Goal: Find contact information: Find contact information

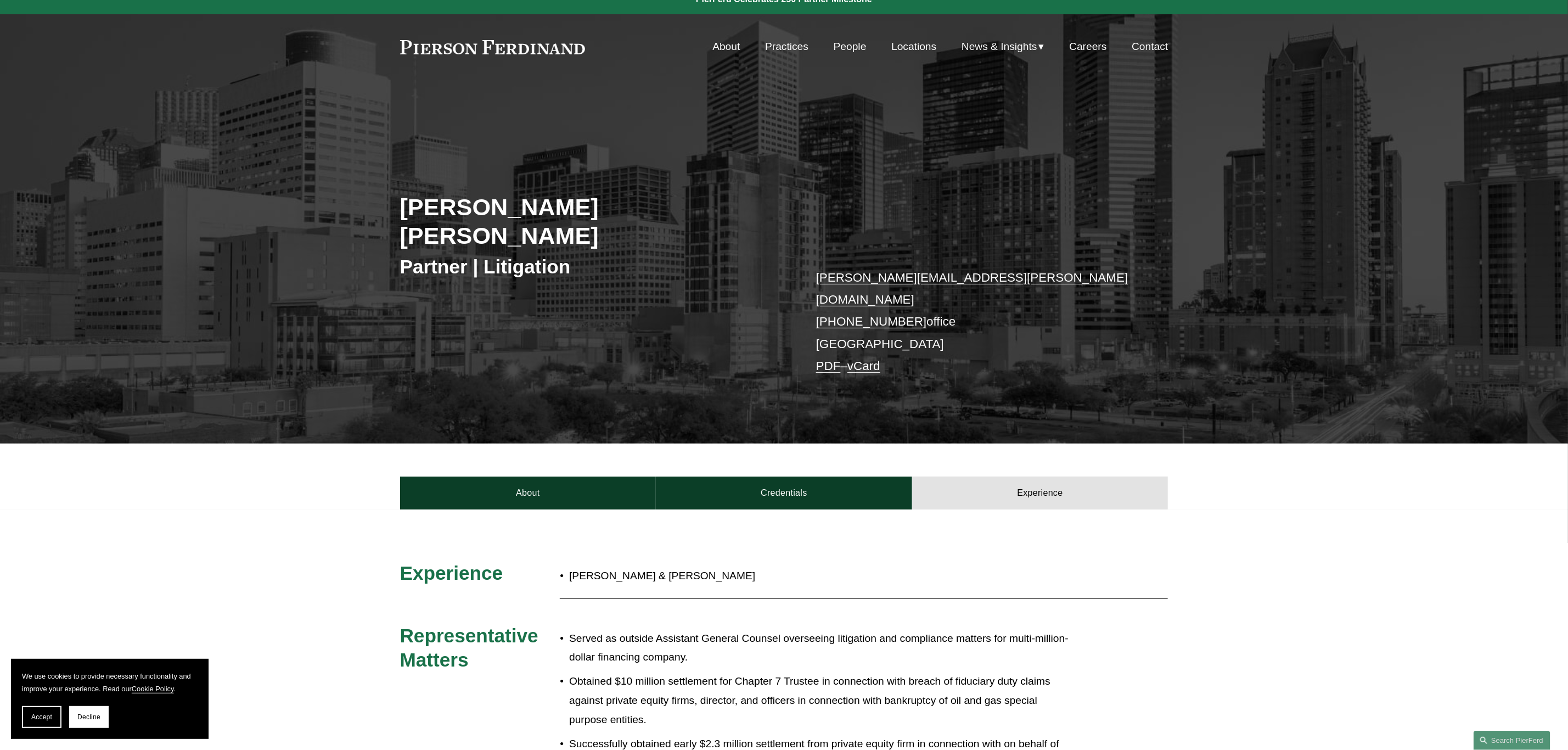
scroll to position [21, 0]
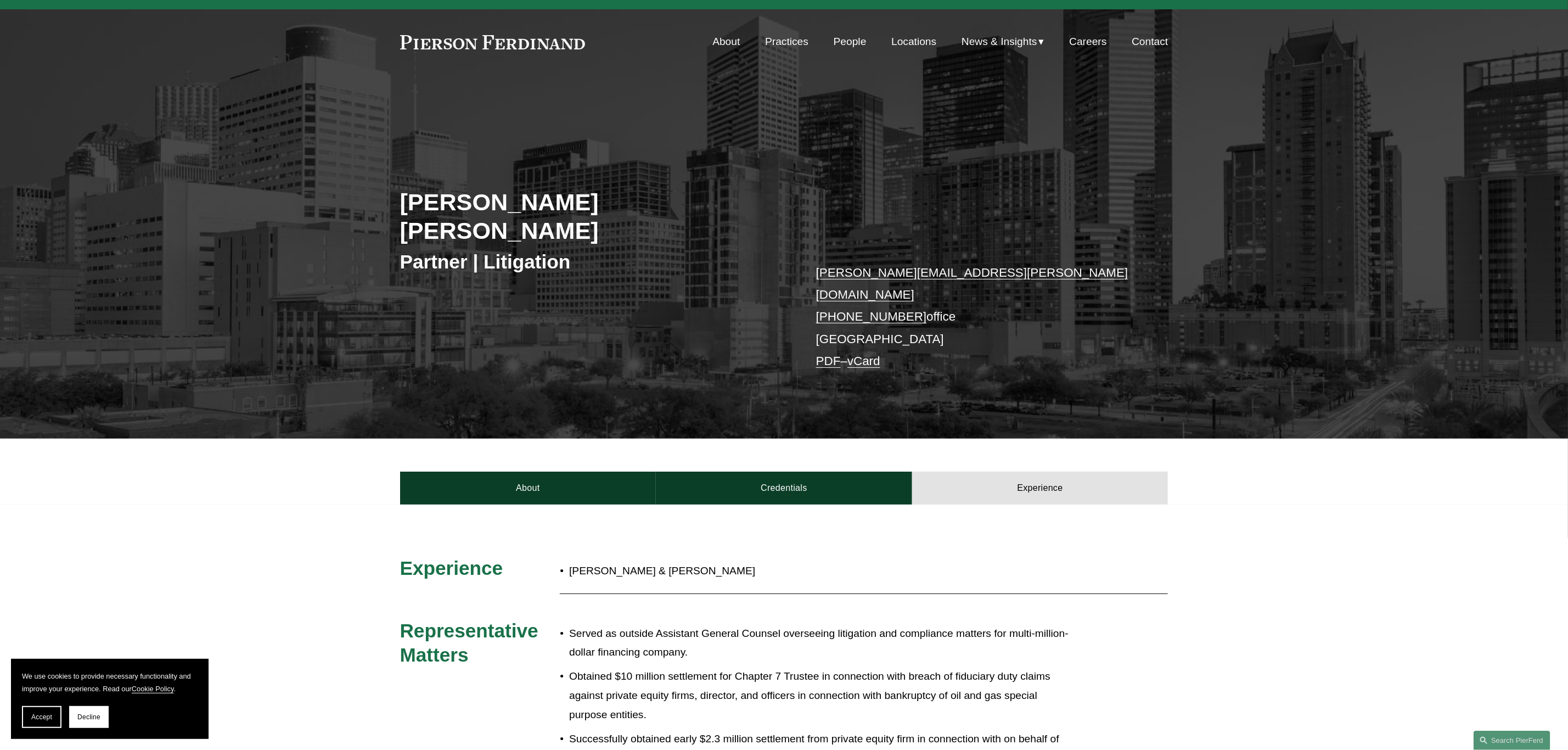
click at [338, 319] on div "[PERSON_NAME] [PERSON_NAME] Partner | Litigation [PERSON_NAME][EMAIL_ADDRESS][P…" at bounding box center [784, 279] width 1568 height 316
click at [891, 265] on link "[PERSON_NAME][EMAIL_ADDRESS][PERSON_NAME][DOMAIN_NAME]" at bounding box center [972, 283] width 312 height 35
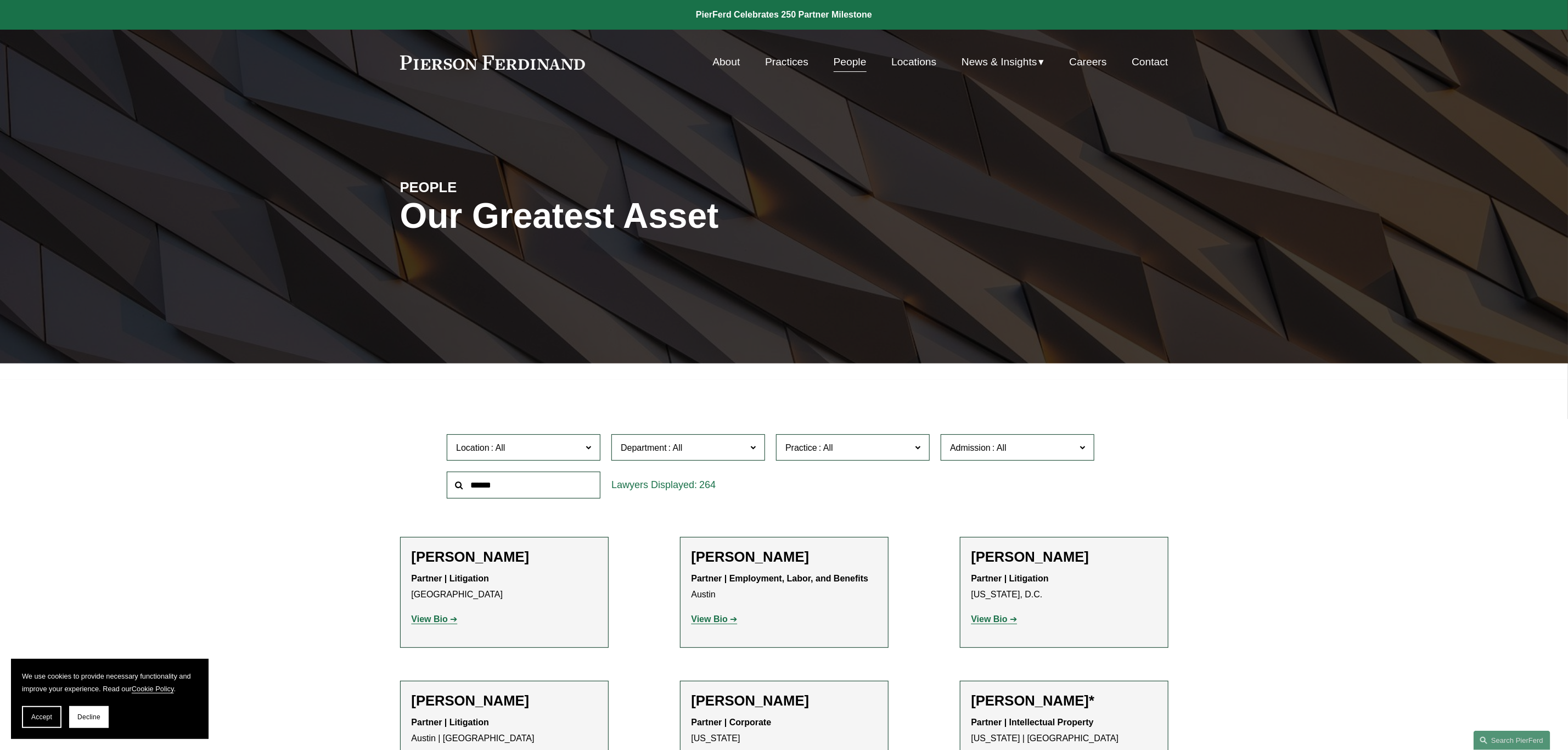
click at [500, 491] on input "text" at bounding box center [523, 485] width 154 height 26
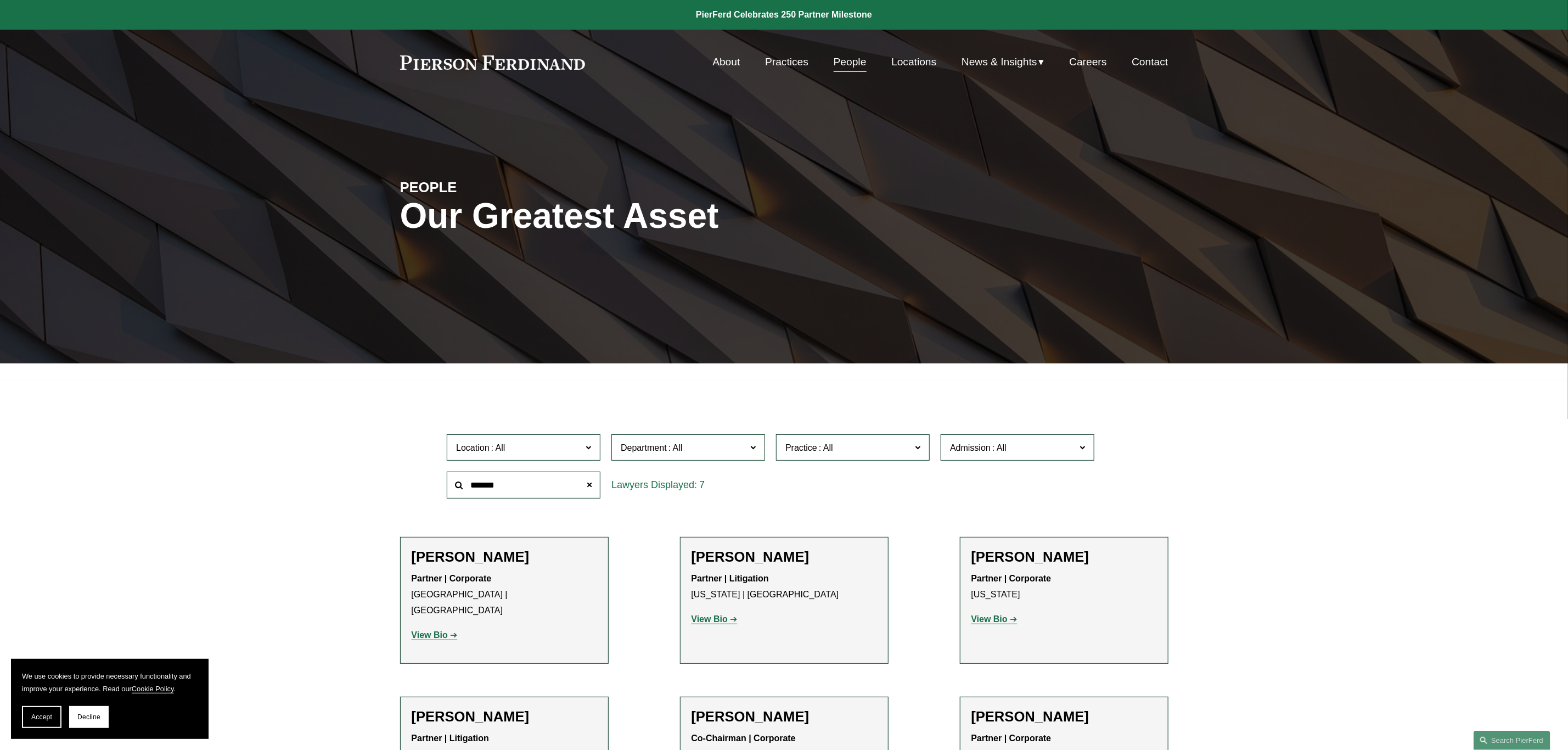
type input "*******"
click at [715, 614] on p "View Bio" at bounding box center [783, 619] width 185 height 16
click at [718, 624] on strong "View Bio" at bounding box center [709, 619] width 36 height 10
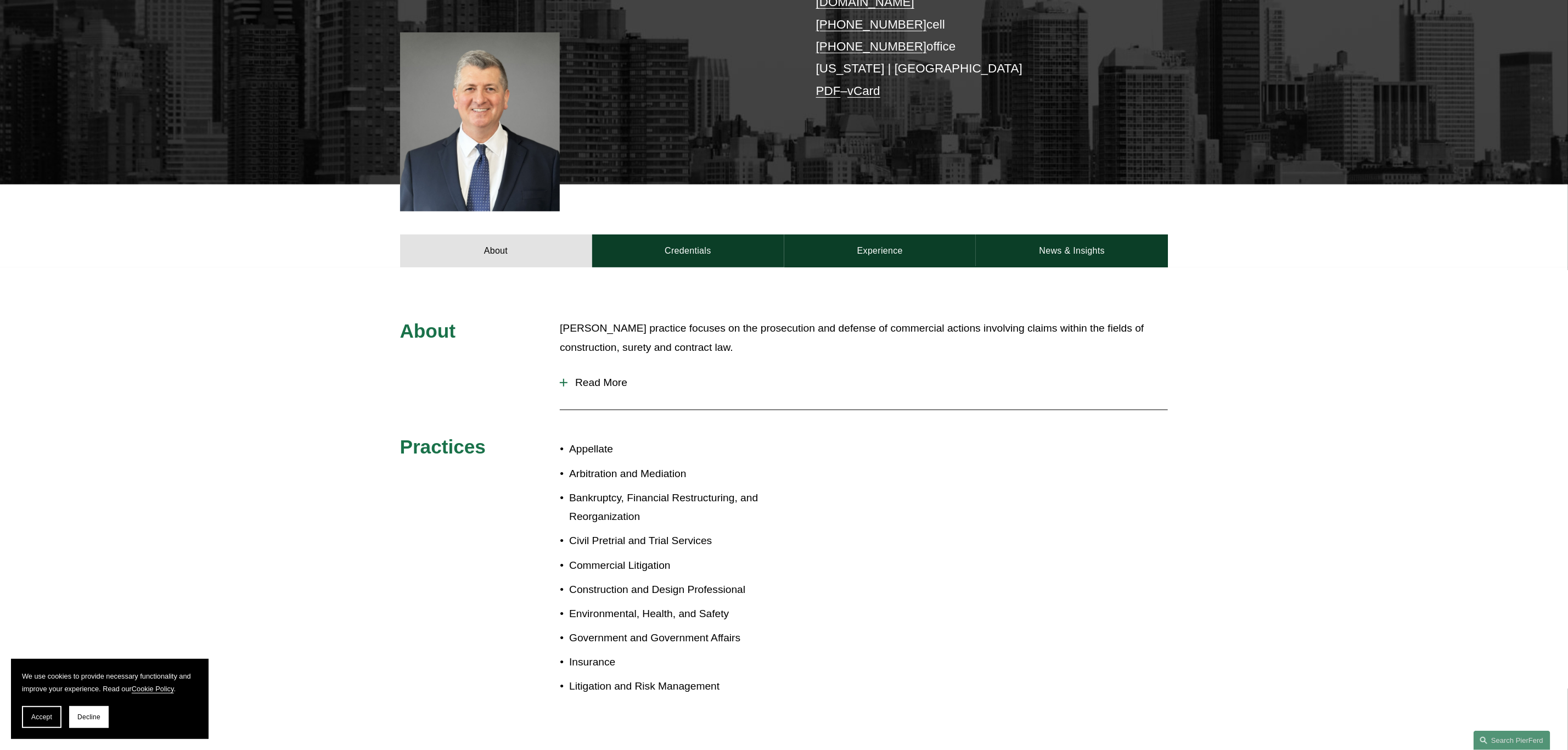
scroll to position [308, 0]
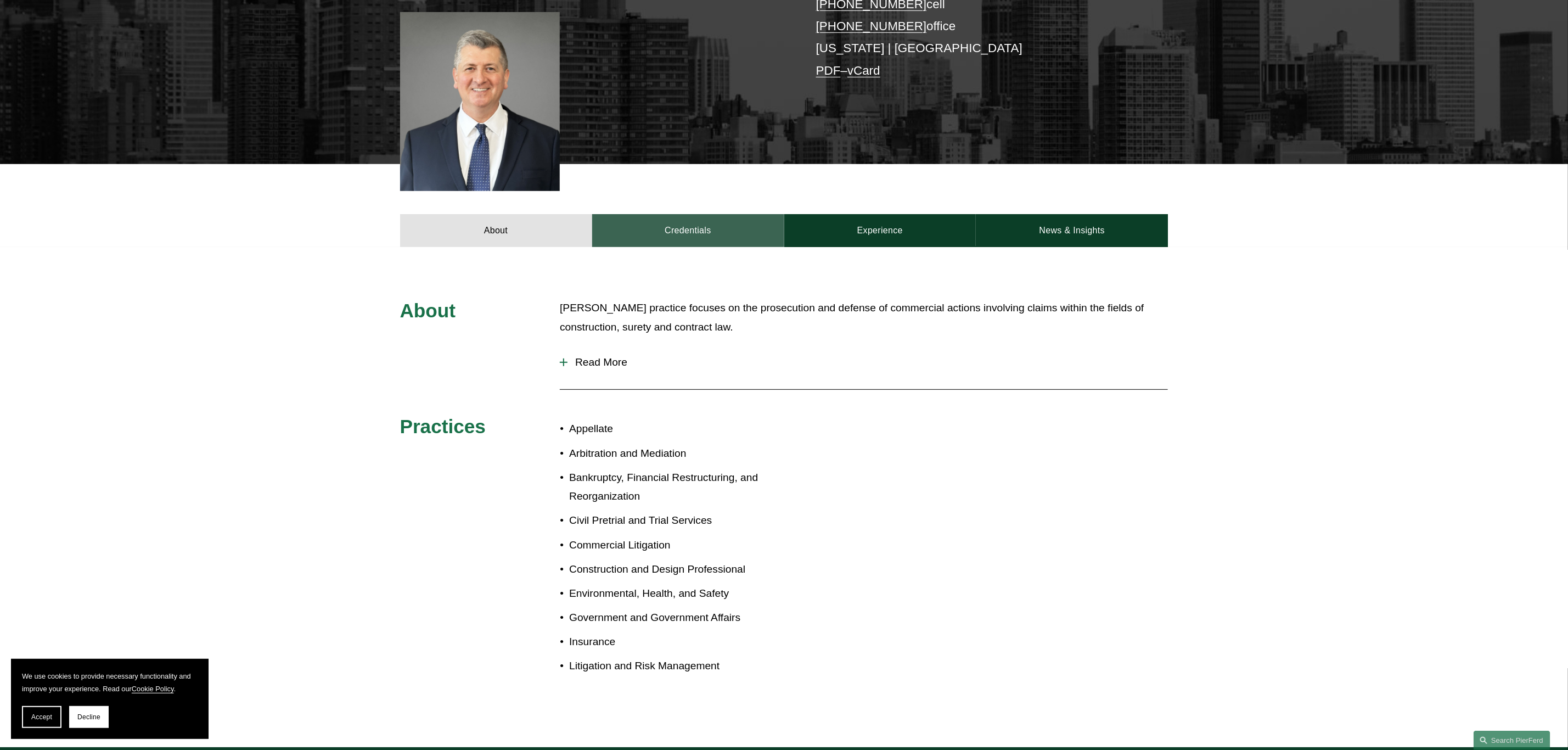
click at [682, 219] on link "Credentials" at bounding box center [688, 231] width 192 height 33
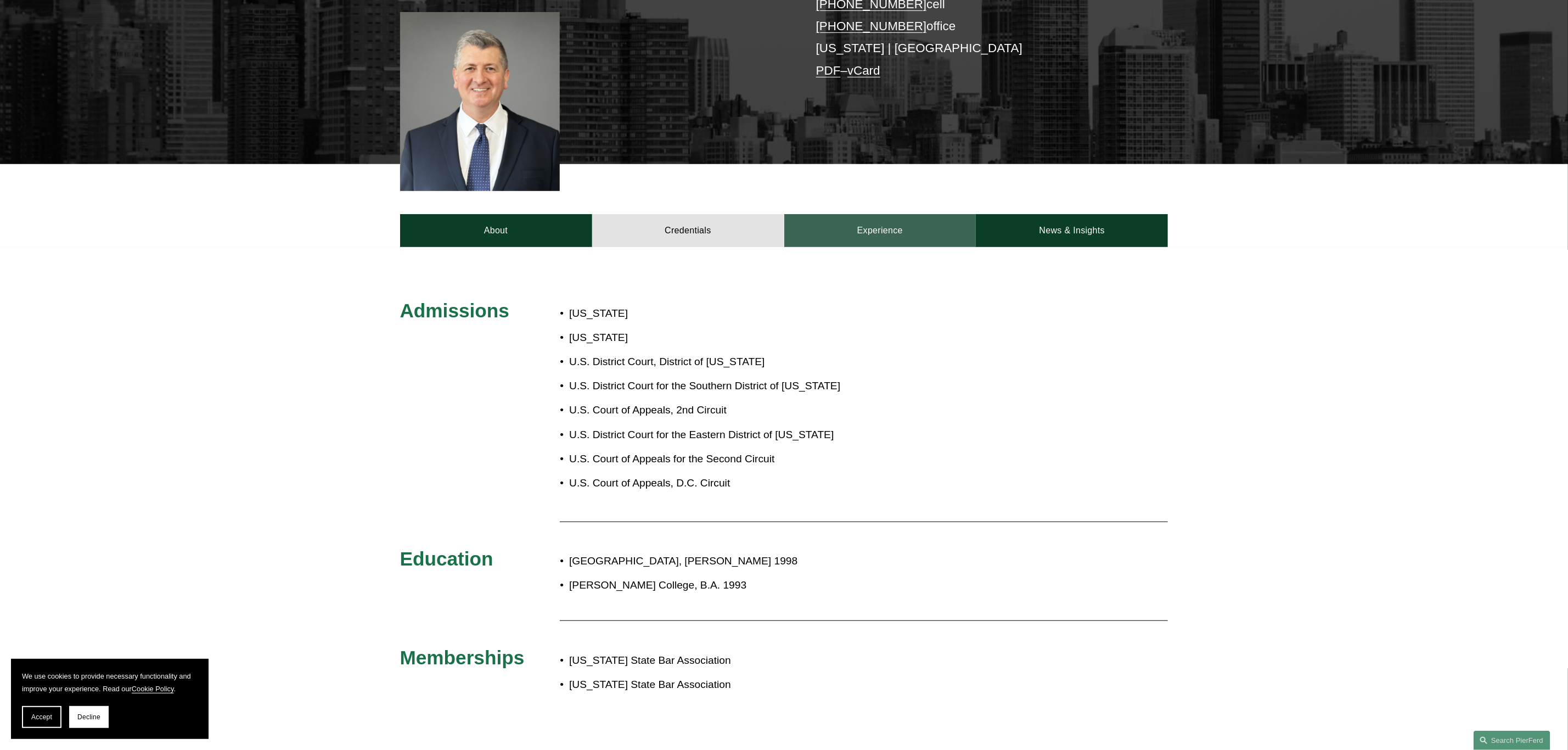
click at [882, 214] on link "Experience" at bounding box center [880, 231] width 192 height 33
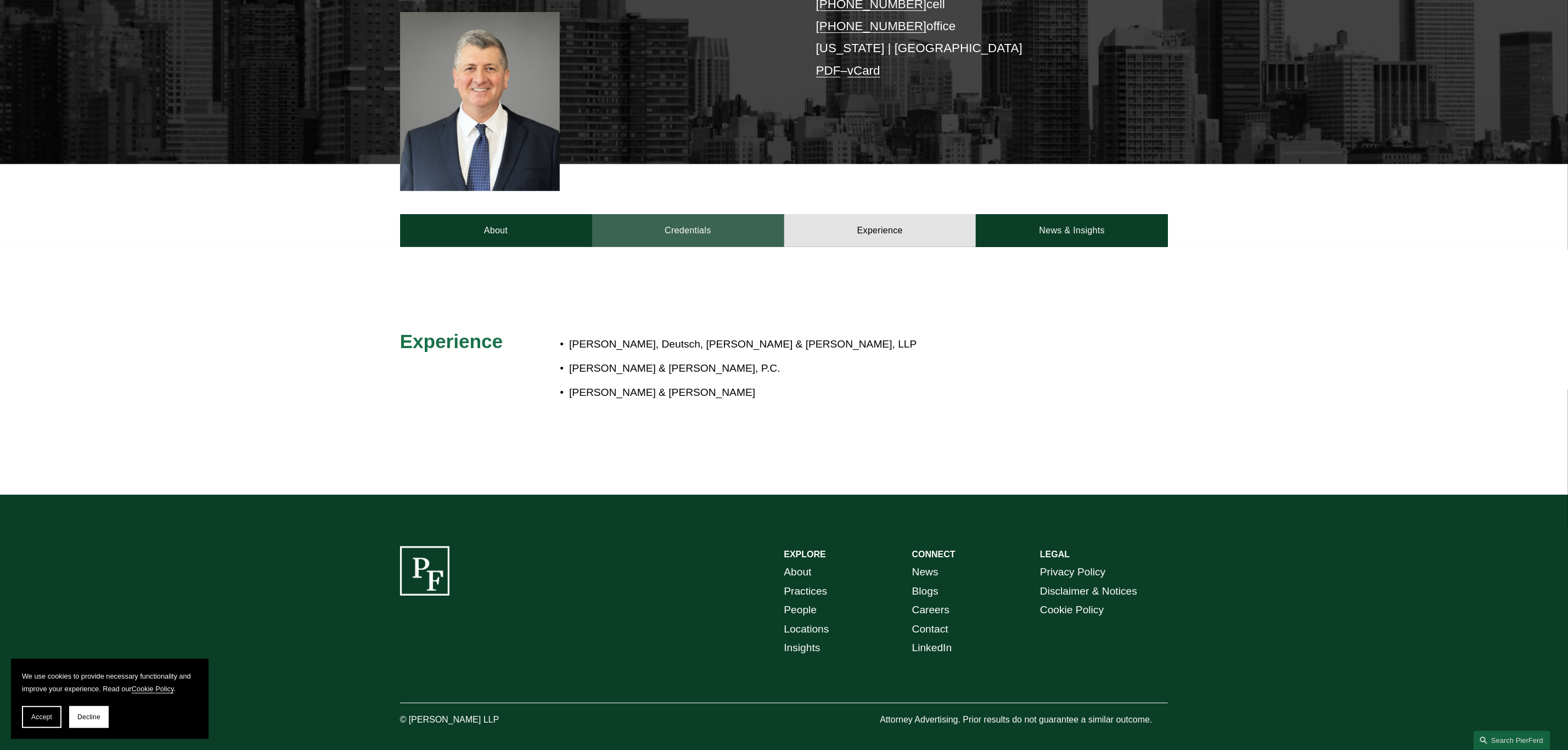
click at [705, 214] on link "Credentials" at bounding box center [688, 231] width 192 height 33
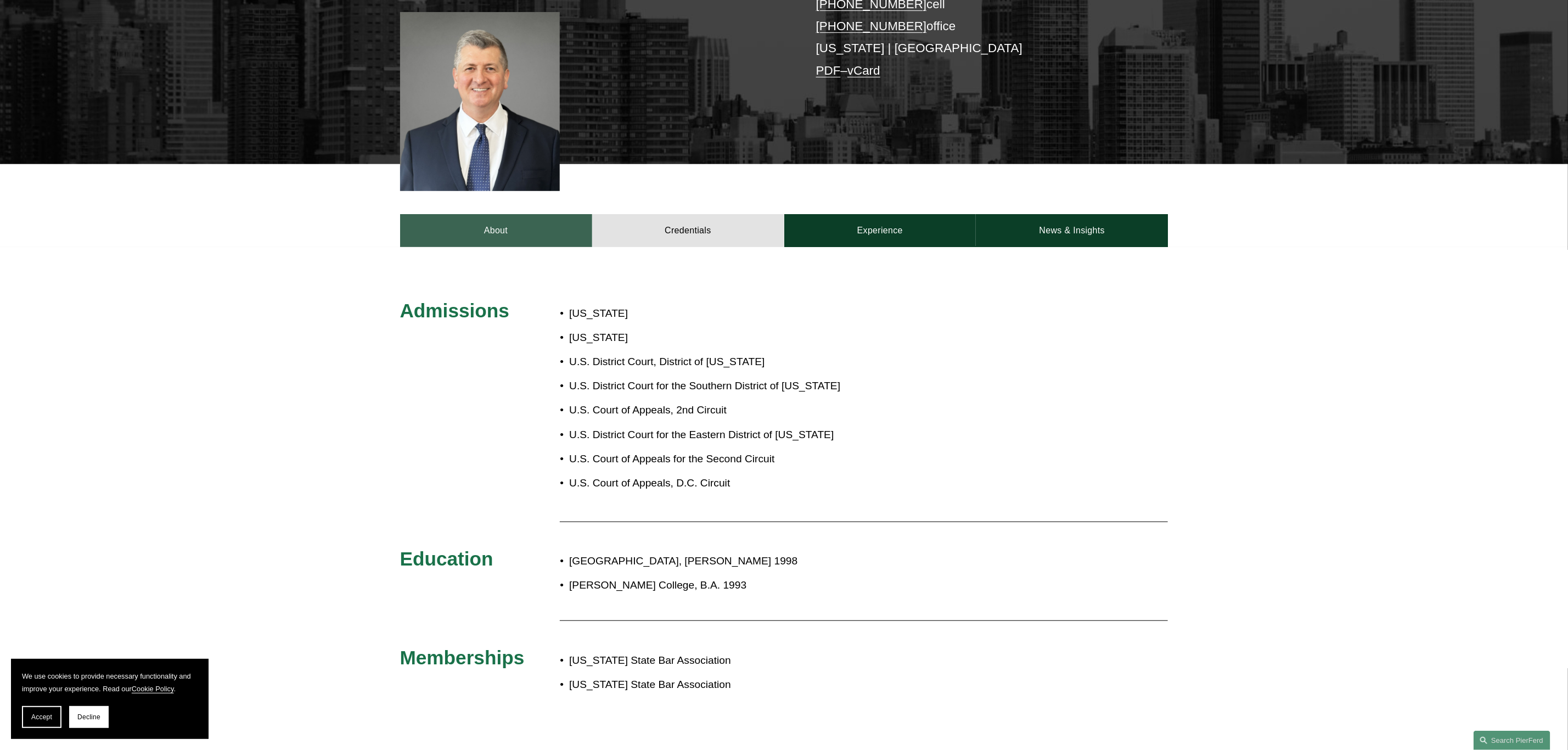
click at [502, 214] on link "About" at bounding box center [496, 231] width 192 height 33
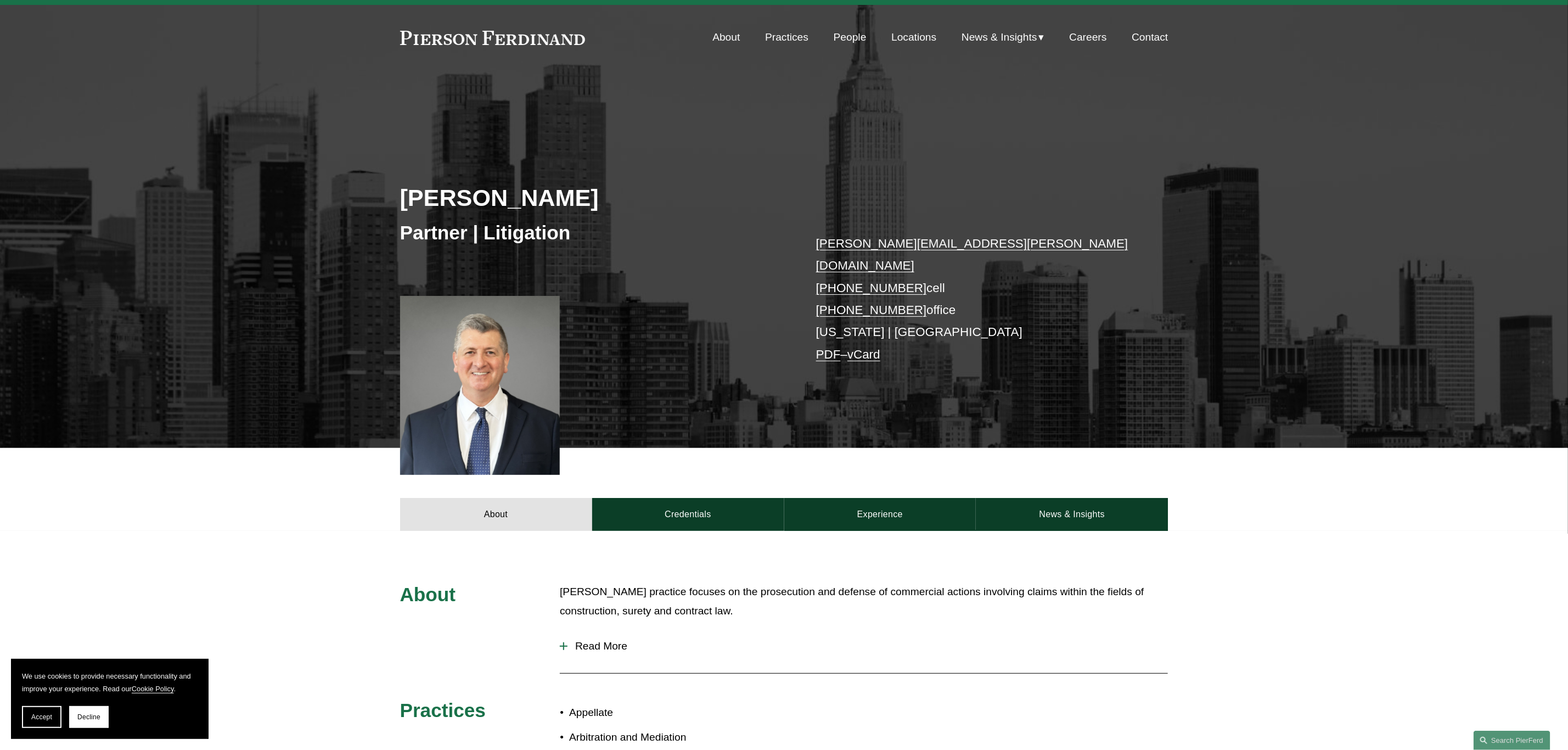
scroll to position [0, 0]
